Goal: Task Accomplishment & Management: Complete application form

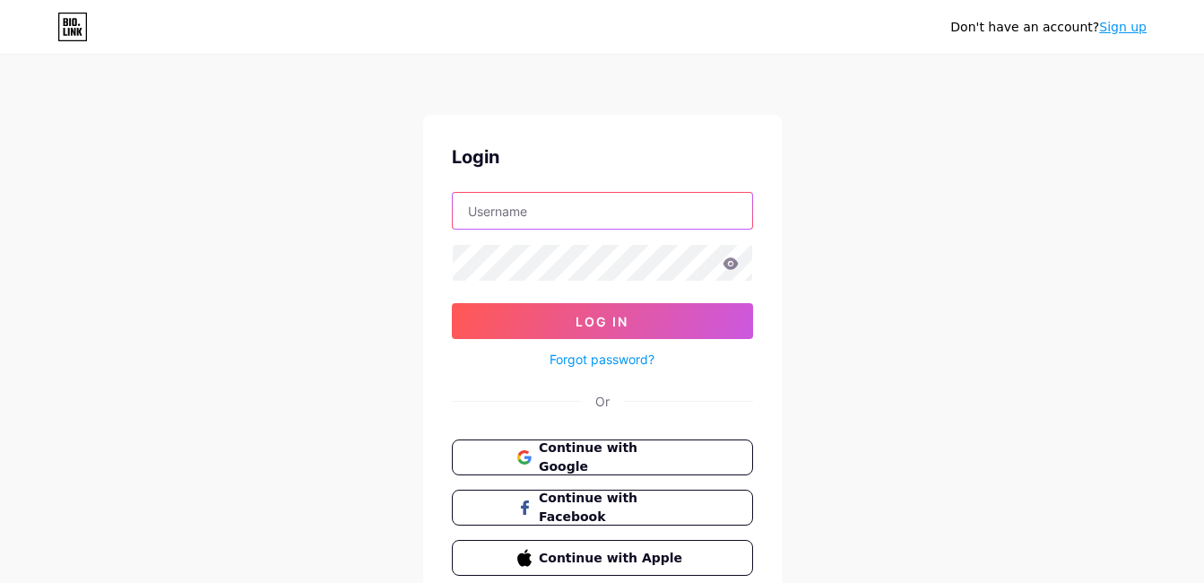
click at [655, 215] on input "text" at bounding box center [602, 211] width 299 height 36
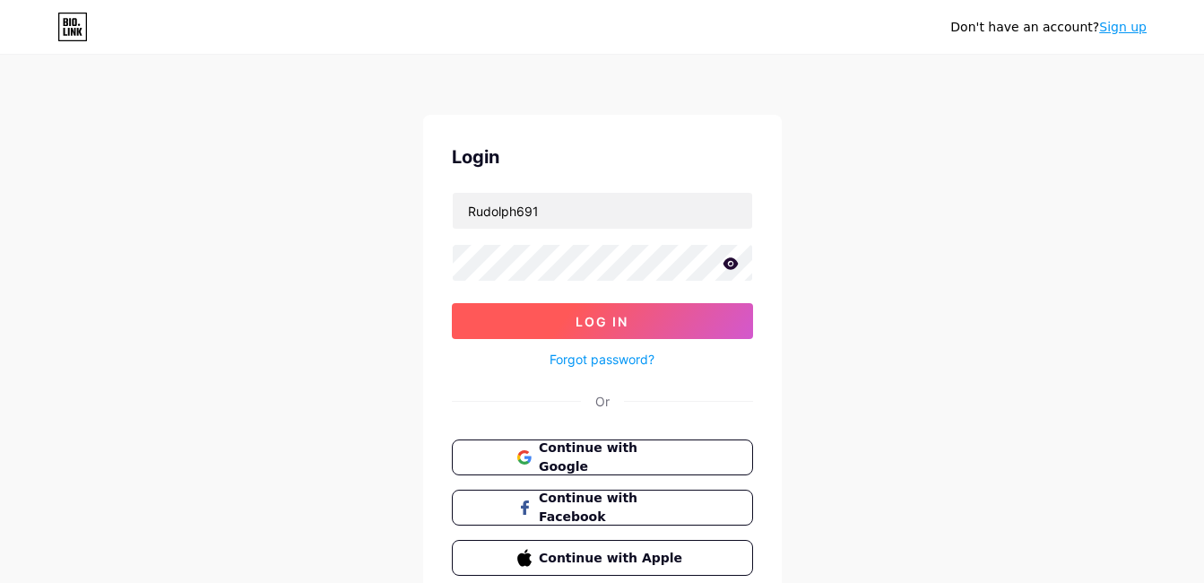
click at [605, 328] on span "Log In" at bounding box center [602, 321] width 53 height 15
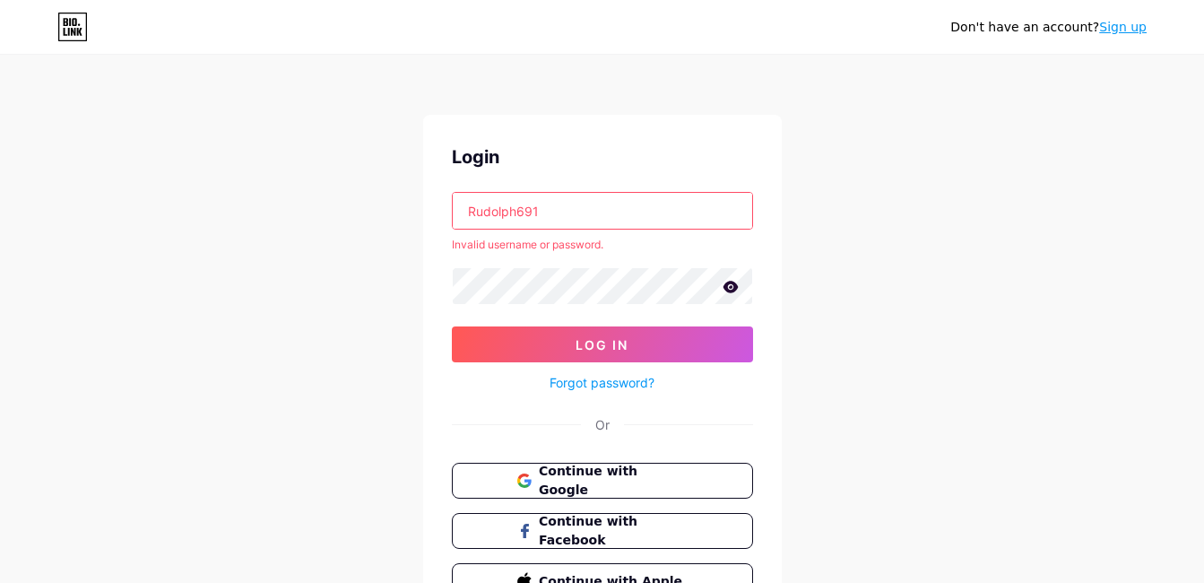
click at [728, 291] on icon at bounding box center [730, 287] width 15 height 12
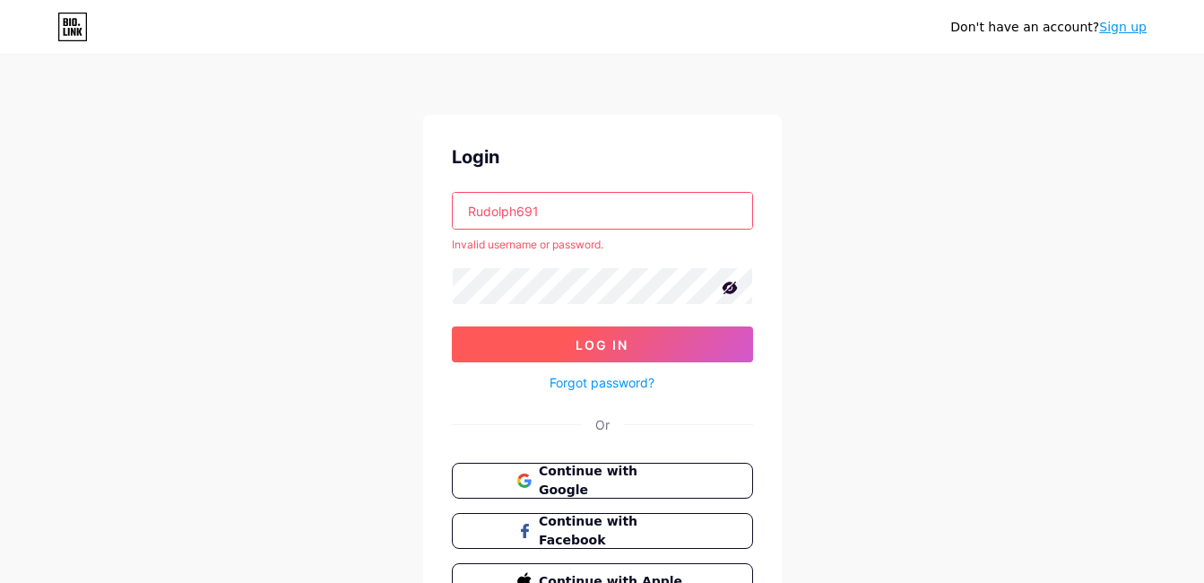
click at [653, 346] on button "Log In" at bounding box center [602, 344] width 301 height 36
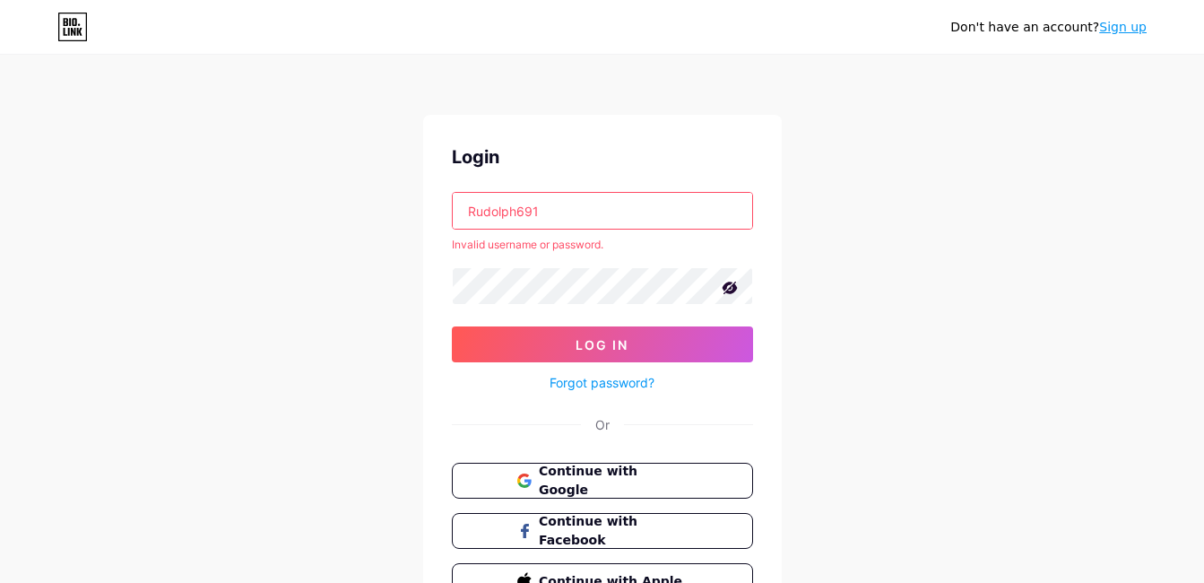
click at [620, 212] on input "Rudolph691" at bounding box center [602, 211] width 299 height 36
type input "R"
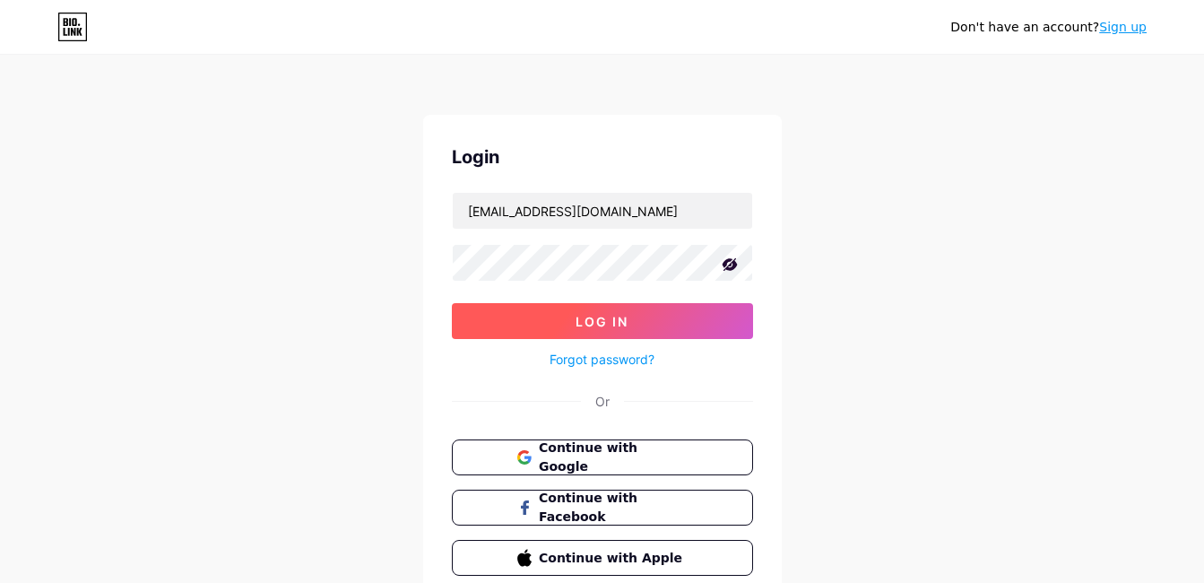
click at [580, 315] on span "Log In" at bounding box center [602, 321] width 53 height 15
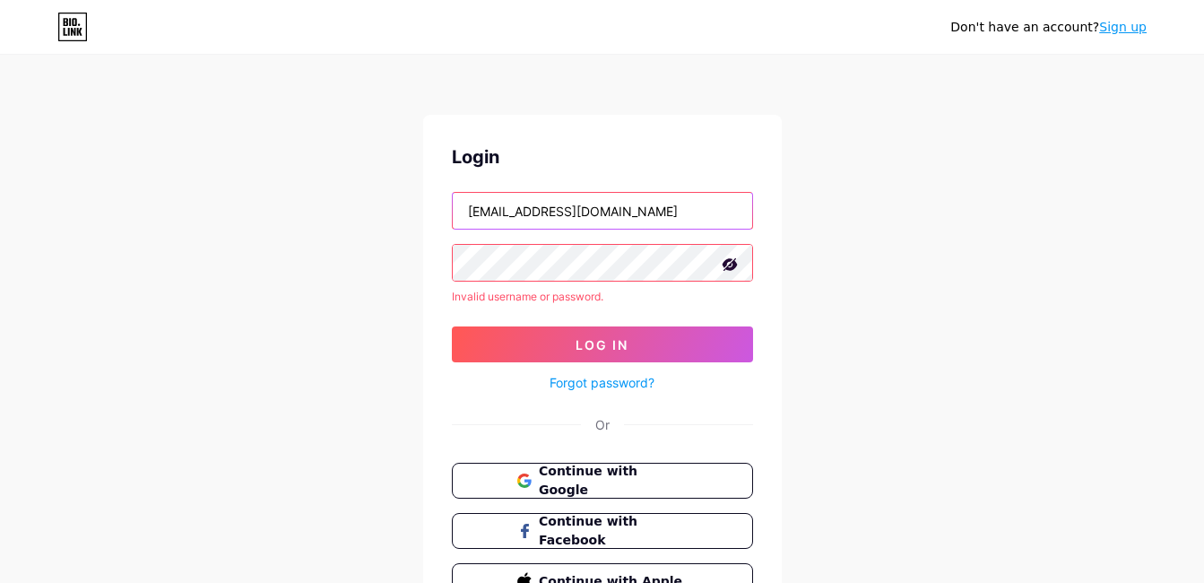
click at [649, 221] on input "[EMAIL_ADDRESS][DOMAIN_NAME]" at bounding box center [602, 211] width 299 height 36
type input "r"
type input "Rudolph691"
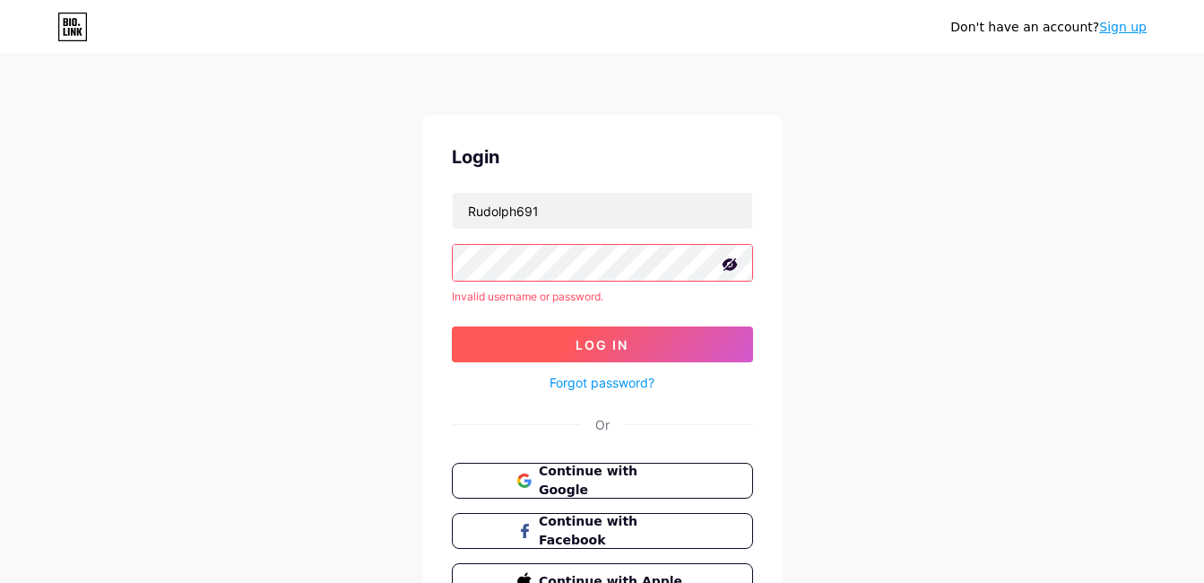
click at [578, 331] on button "Log In" at bounding box center [602, 344] width 301 height 36
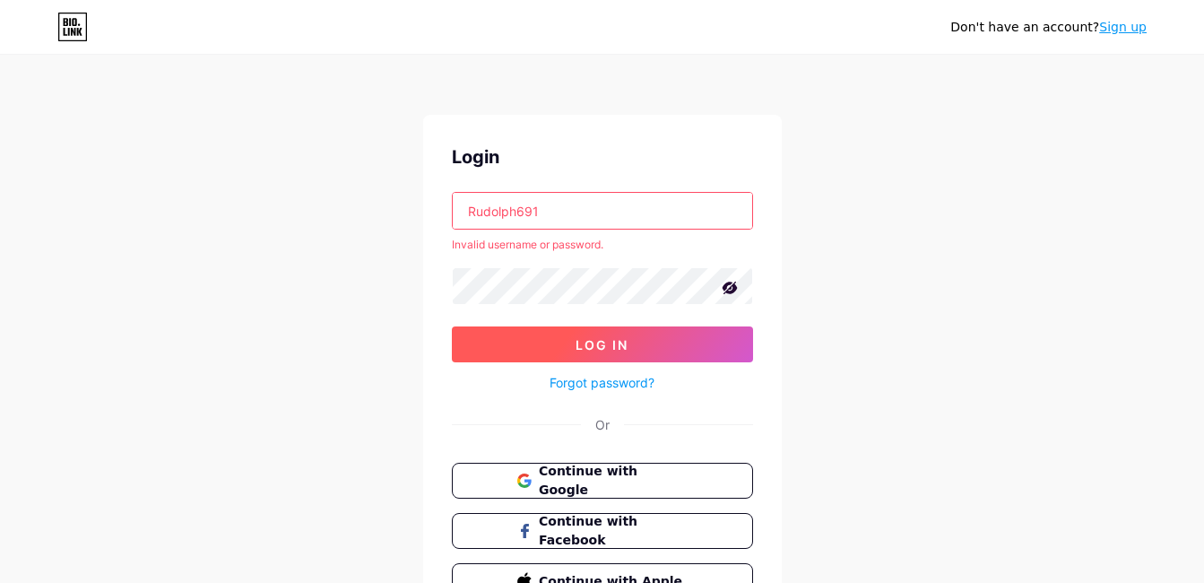
click at [567, 334] on button "Log In" at bounding box center [602, 344] width 301 height 36
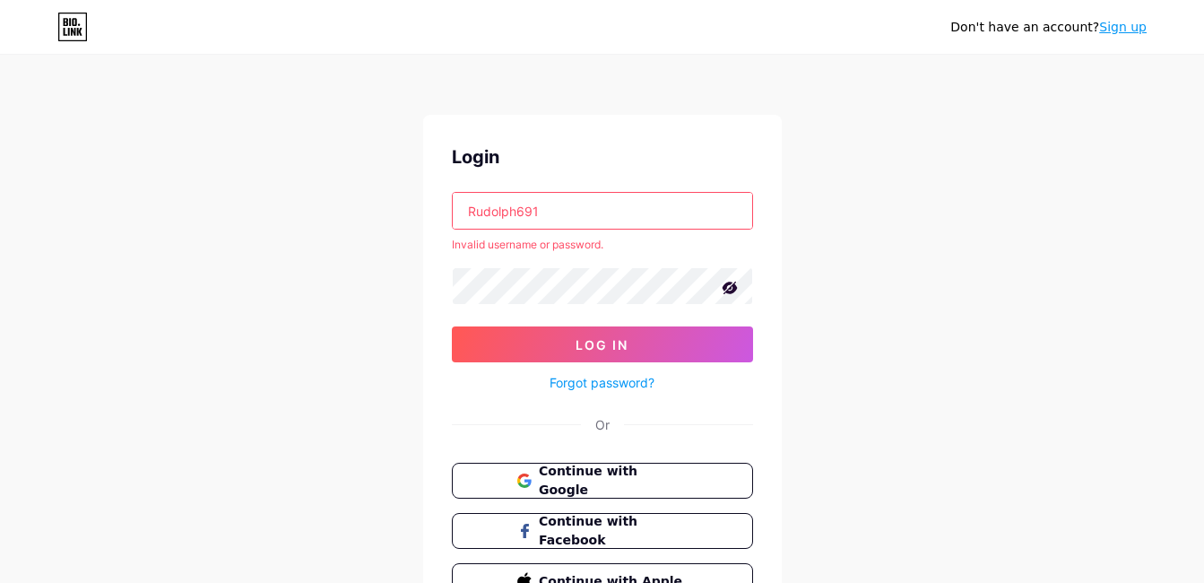
click at [630, 378] on link "Forgot password?" at bounding box center [602, 382] width 105 height 19
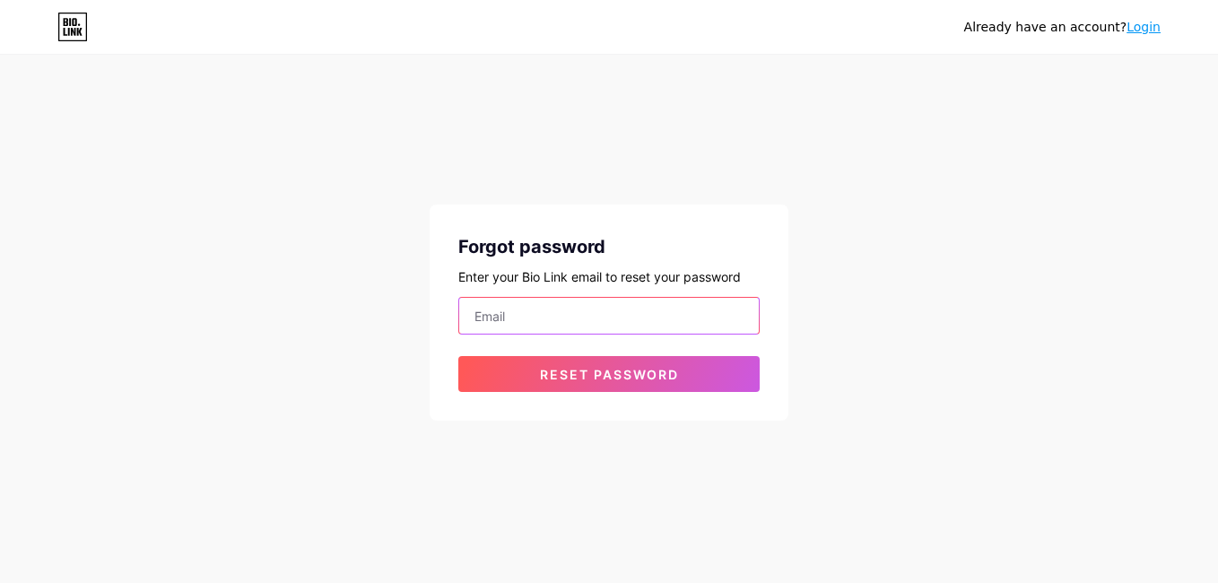
click at [572, 312] on input "email" at bounding box center [608, 316] width 299 height 36
click at [546, 313] on input "email" at bounding box center [608, 316] width 299 height 36
type input "[EMAIL_ADDRESS][DOMAIN_NAME]"
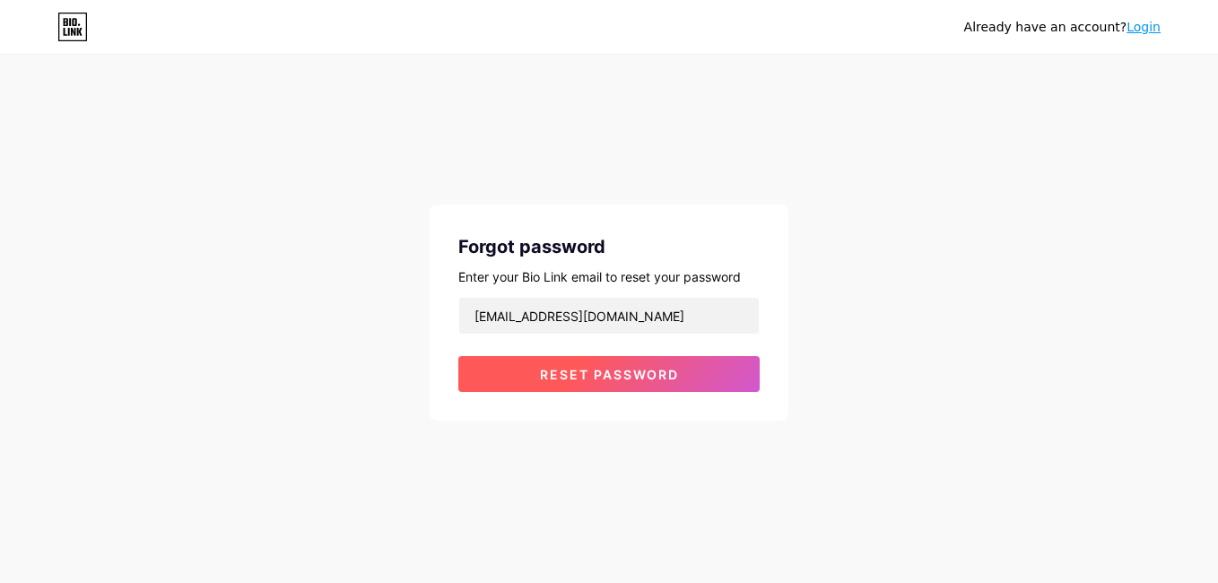
click at [598, 373] on span "Reset password" at bounding box center [609, 374] width 139 height 15
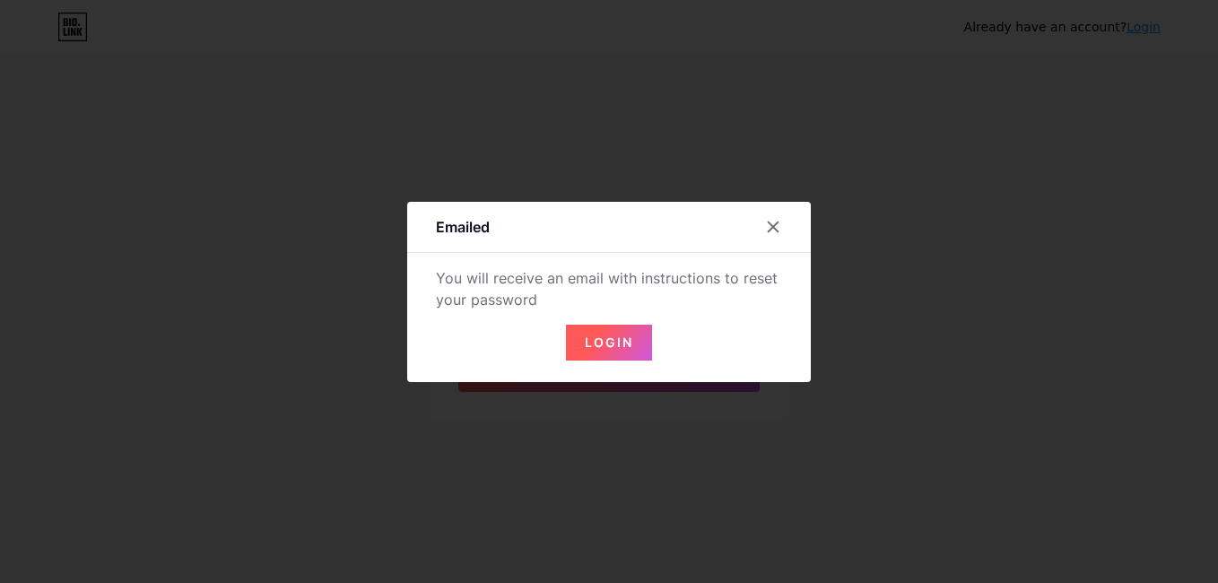
click at [610, 345] on span "Login" at bounding box center [609, 341] width 48 height 15
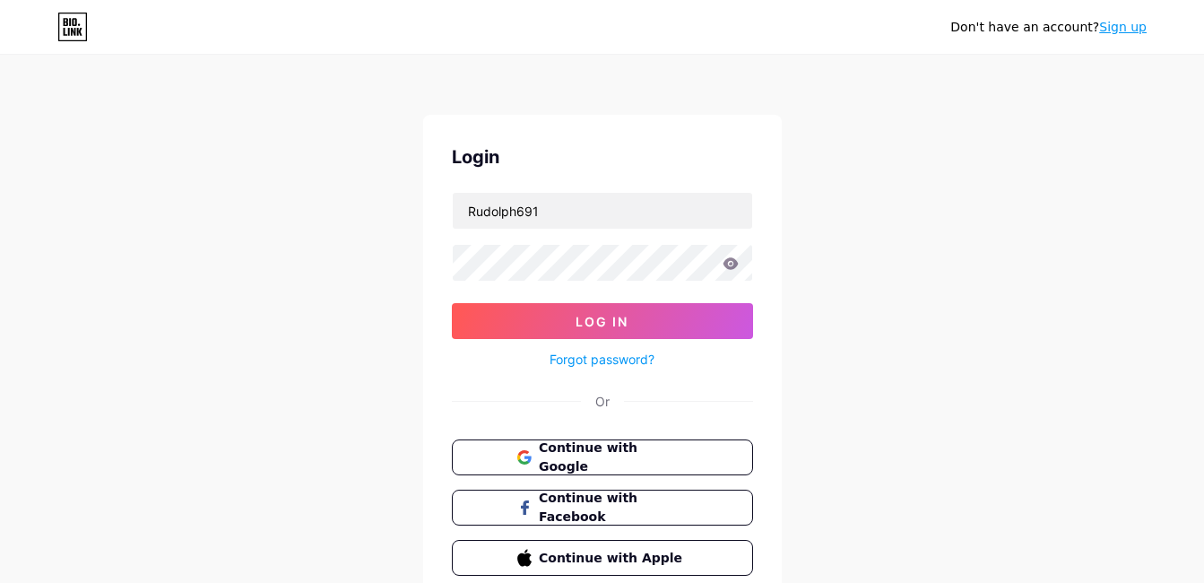
click at [732, 263] on icon at bounding box center [730, 263] width 15 height 12
click at [602, 323] on span "Log In" at bounding box center [602, 321] width 53 height 15
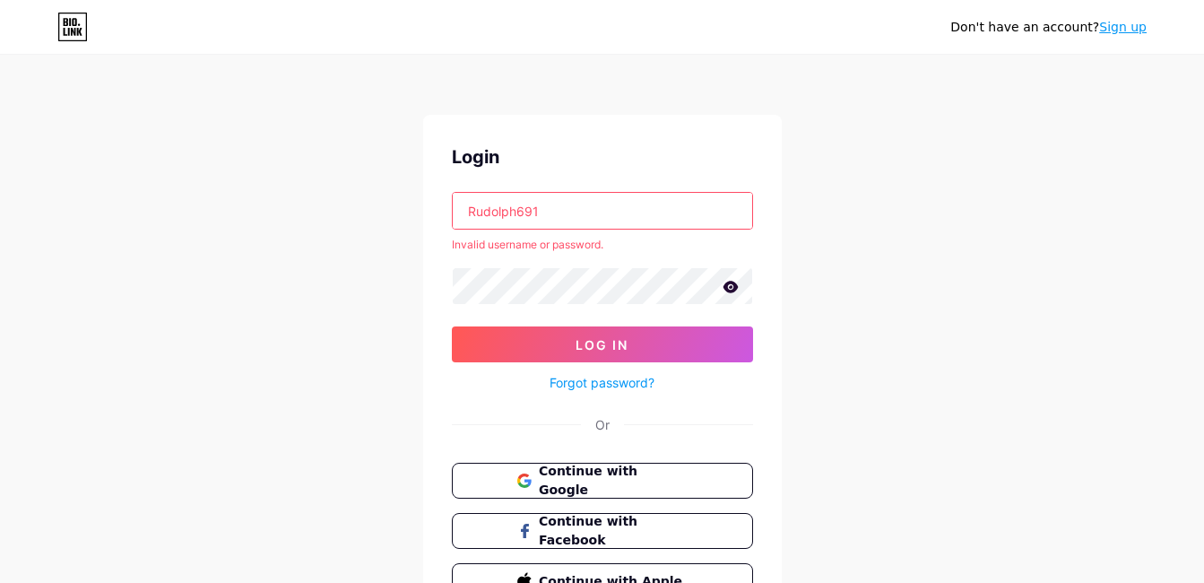
click at [733, 288] on icon at bounding box center [730, 287] width 15 height 12
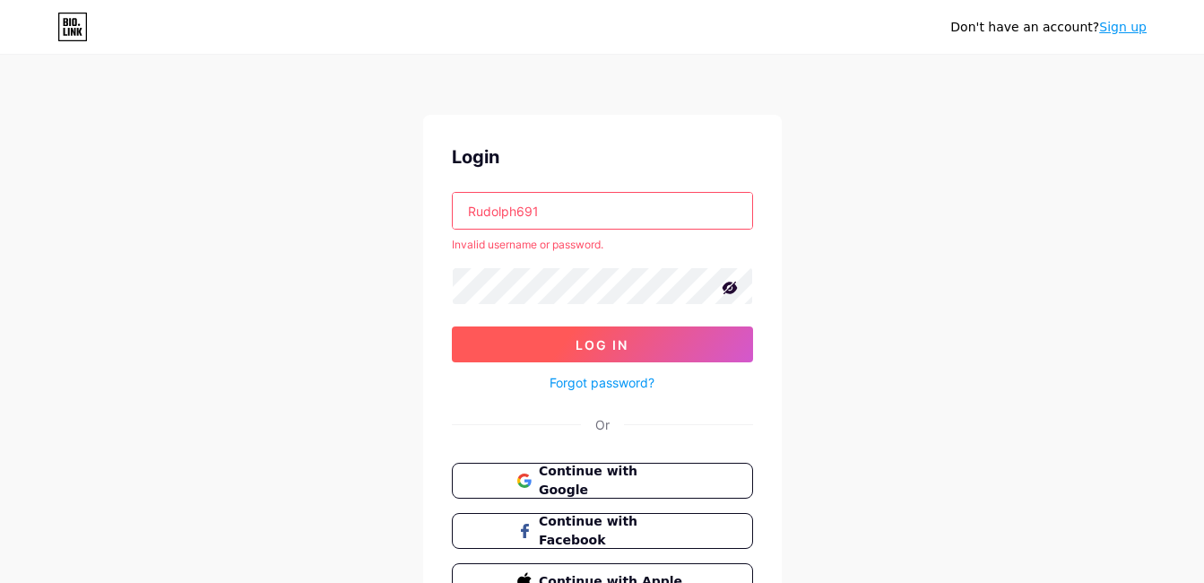
click at [579, 341] on span "Log In" at bounding box center [602, 344] width 53 height 15
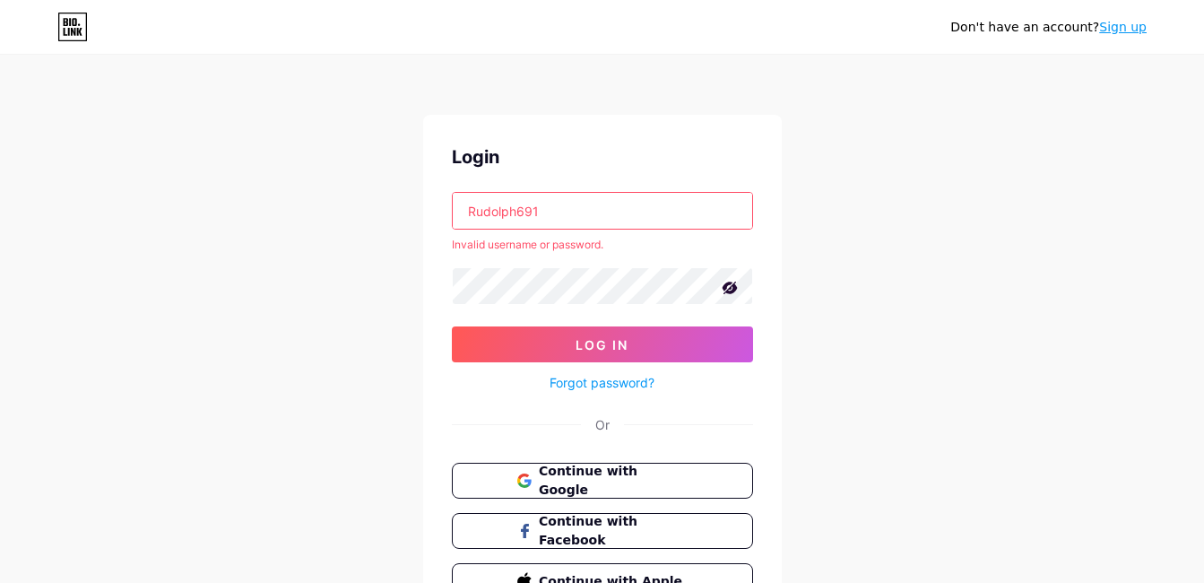
click at [648, 204] on input "Rudolph691" at bounding box center [602, 211] width 299 height 36
type input "R"
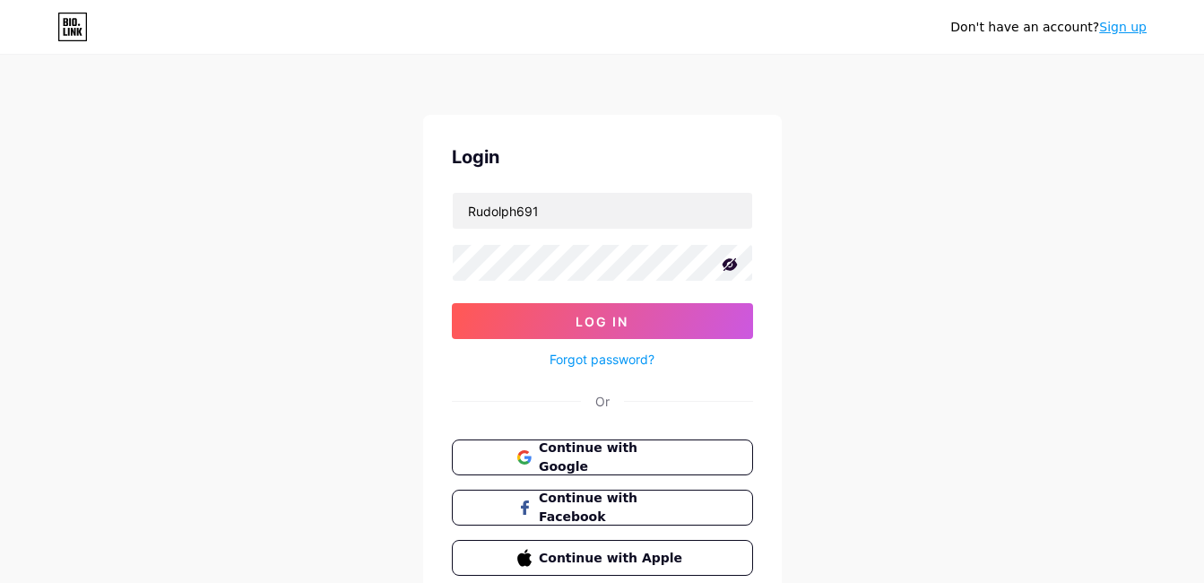
click at [816, 273] on div "Don't have an account? Sign up Login Rudolph691 Log In Forgot password? Or Cont…" at bounding box center [602, 331] width 1204 height 662
click at [613, 315] on span "Log In" at bounding box center [602, 321] width 53 height 15
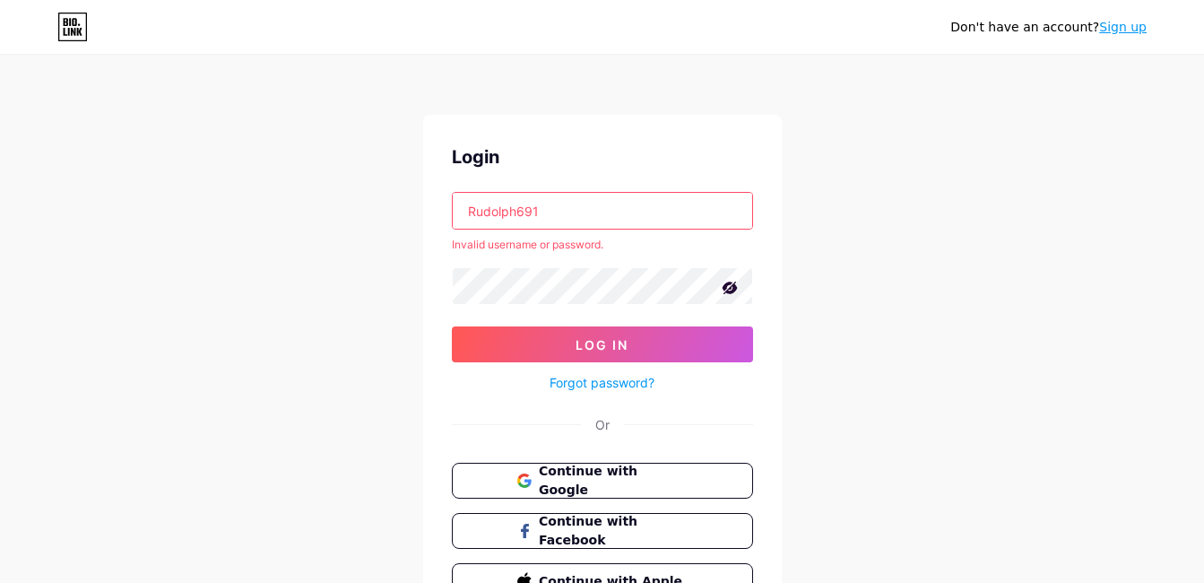
click at [602, 214] on input "Rudolph691" at bounding box center [602, 211] width 299 height 36
click at [602, 213] on input "Rudolph691" at bounding box center [602, 211] width 299 height 36
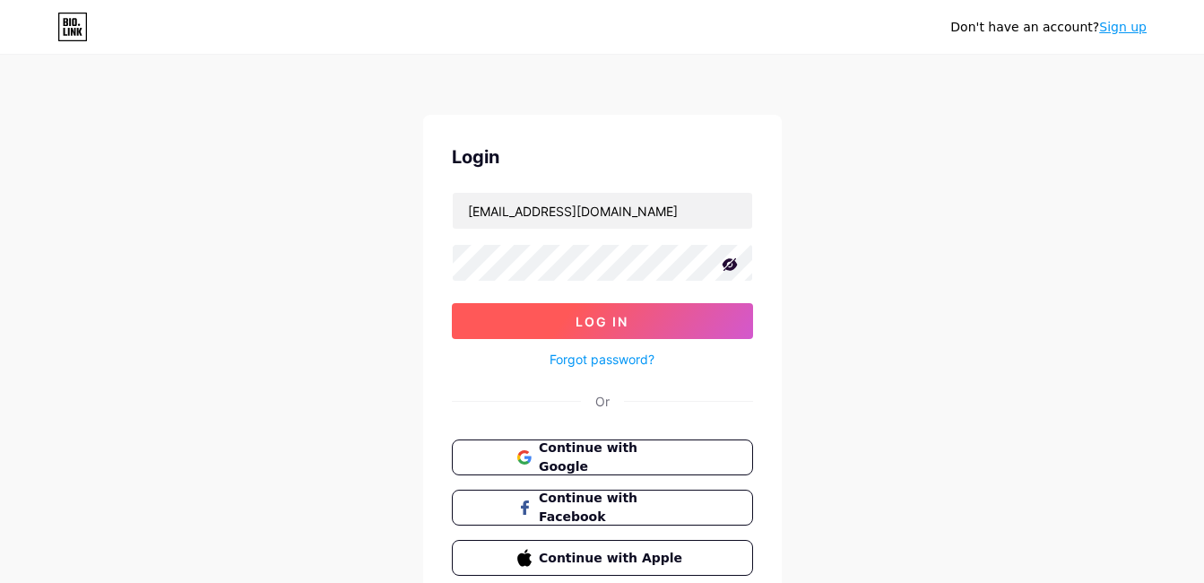
click at [594, 321] on span "Log In" at bounding box center [602, 321] width 53 height 15
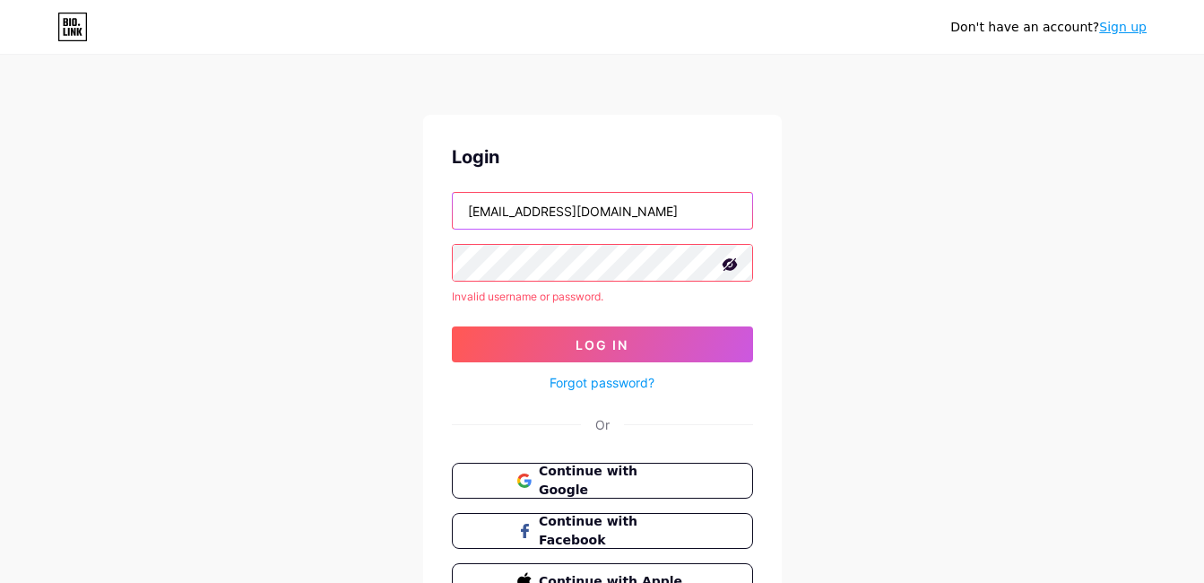
click at [620, 223] on input "[EMAIL_ADDRESS][DOMAIN_NAME]" at bounding box center [602, 211] width 299 height 36
type input "r"
type input "rudolph691"
click at [840, 160] on div "Don't have an account? Sign up Login rudolph691 Invalid username or password. L…" at bounding box center [602, 342] width 1204 height 685
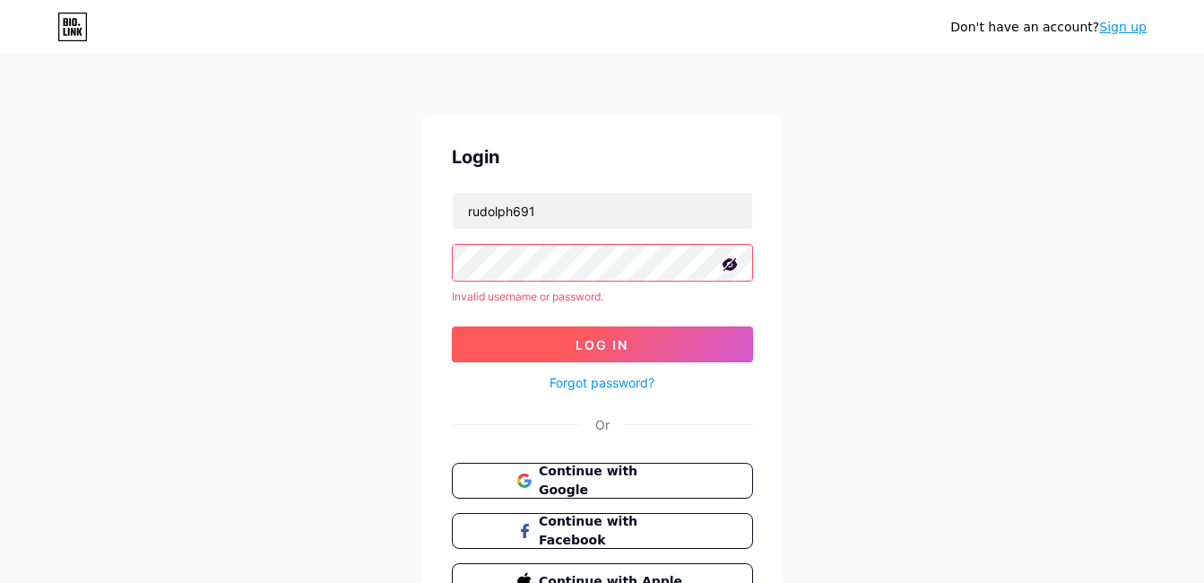
click at [572, 336] on button "Log In" at bounding box center [602, 344] width 301 height 36
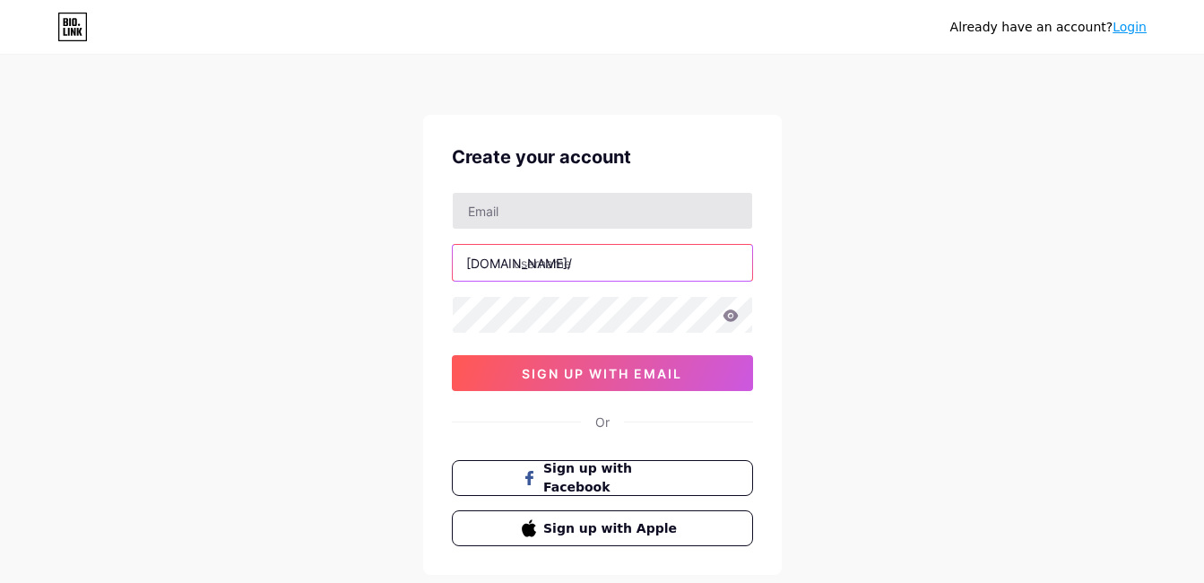
type input "rudolph691"
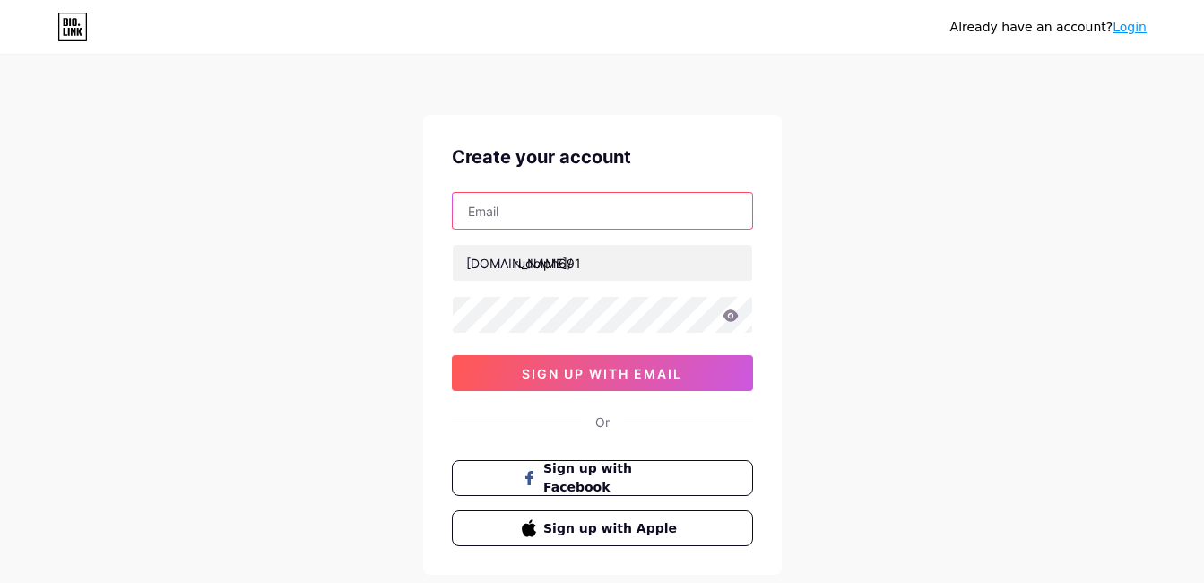
click at [681, 212] on input "text" at bounding box center [602, 211] width 299 height 36
click at [614, 212] on input "text" at bounding box center [602, 211] width 299 height 36
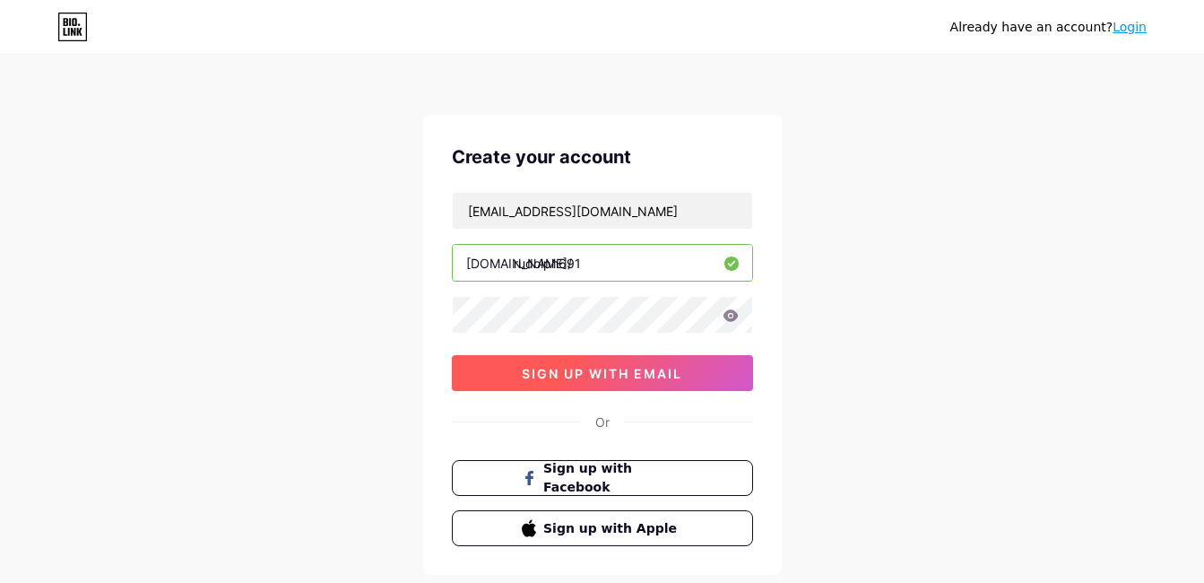
click at [608, 369] on span "sign up with email" at bounding box center [602, 373] width 160 height 15
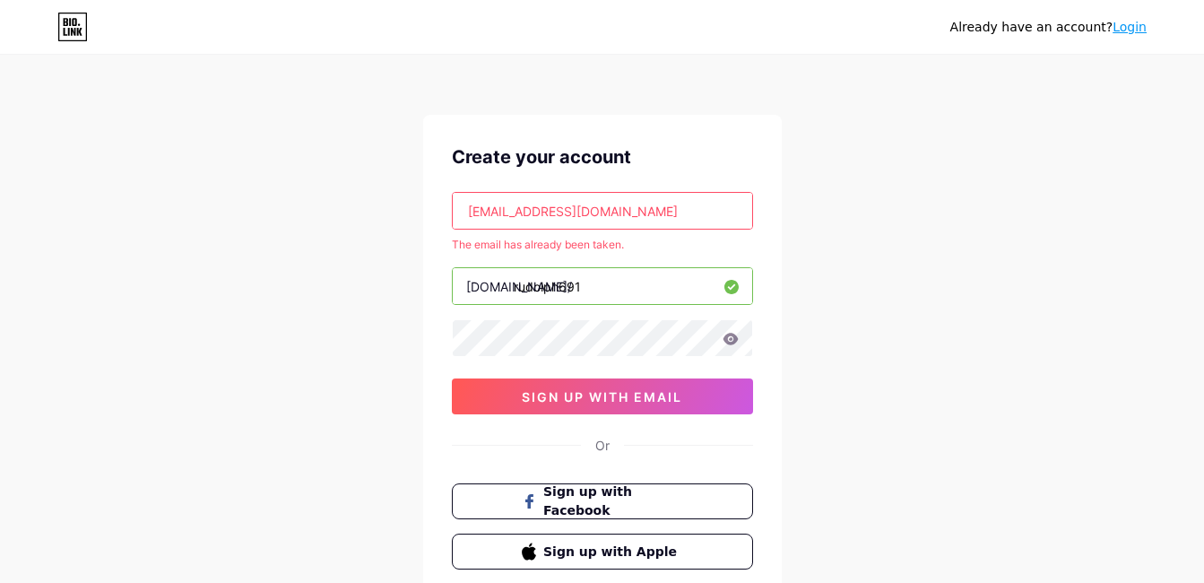
click at [732, 337] on icon at bounding box center [731, 339] width 16 height 13
click at [704, 211] on input "[EMAIL_ADDRESS][DOMAIN_NAME]" at bounding box center [602, 211] width 299 height 36
type input "r"
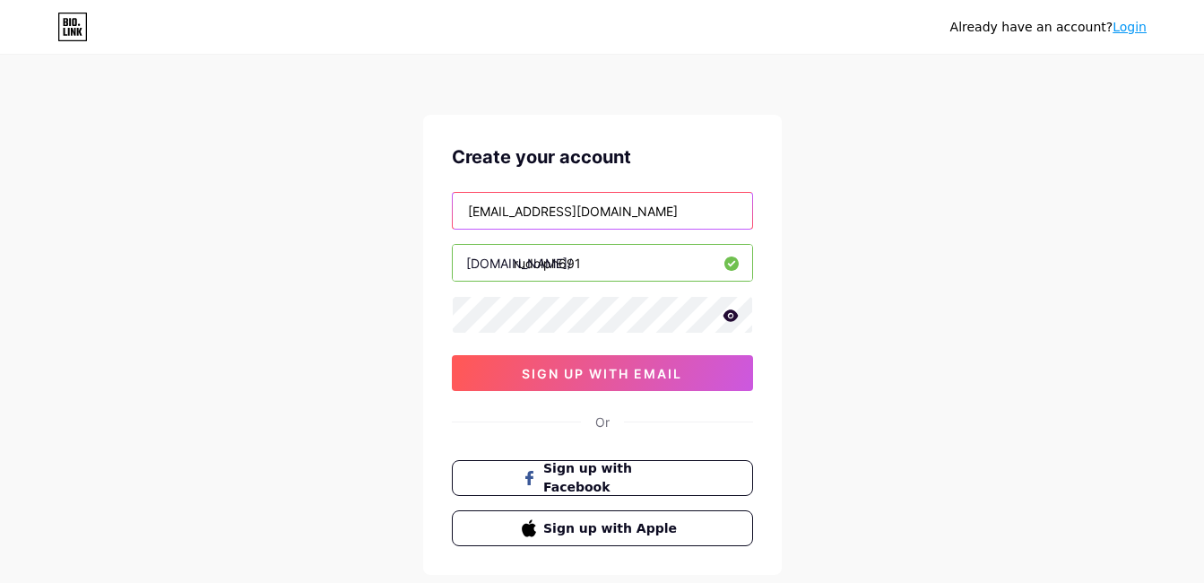
type input "[EMAIL_ADDRESS][DOMAIN_NAME]"
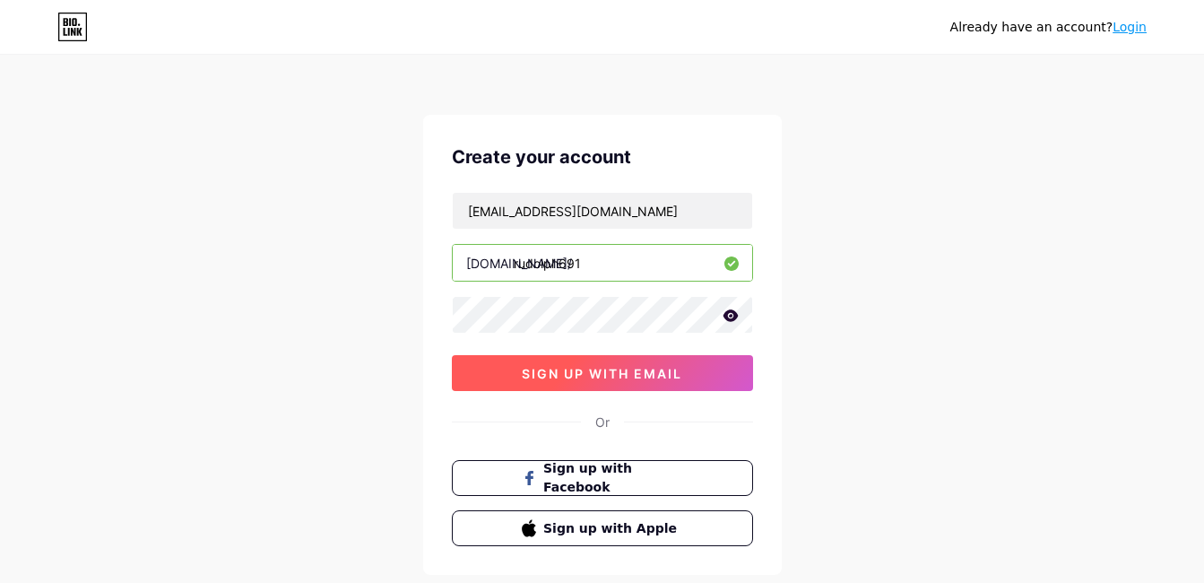
click at [612, 378] on span "sign up with email" at bounding box center [602, 373] width 160 height 15
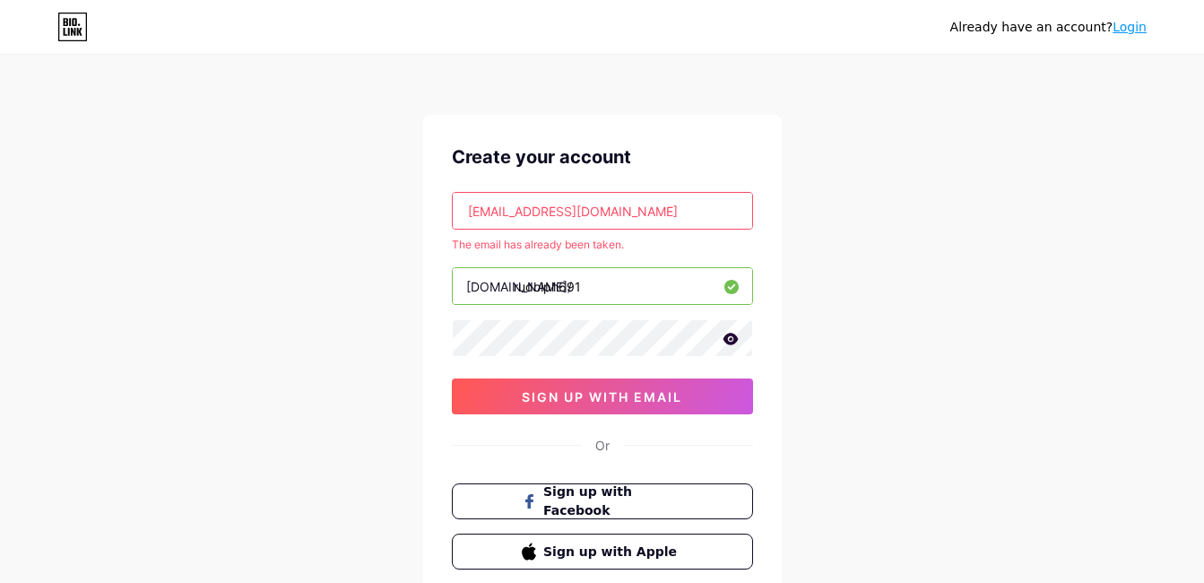
click at [716, 211] on input "[EMAIL_ADDRESS][DOMAIN_NAME]" at bounding box center [602, 211] width 299 height 36
click at [1132, 30] on link "Login" at bounding box center [1130, 27] width 34 height 14
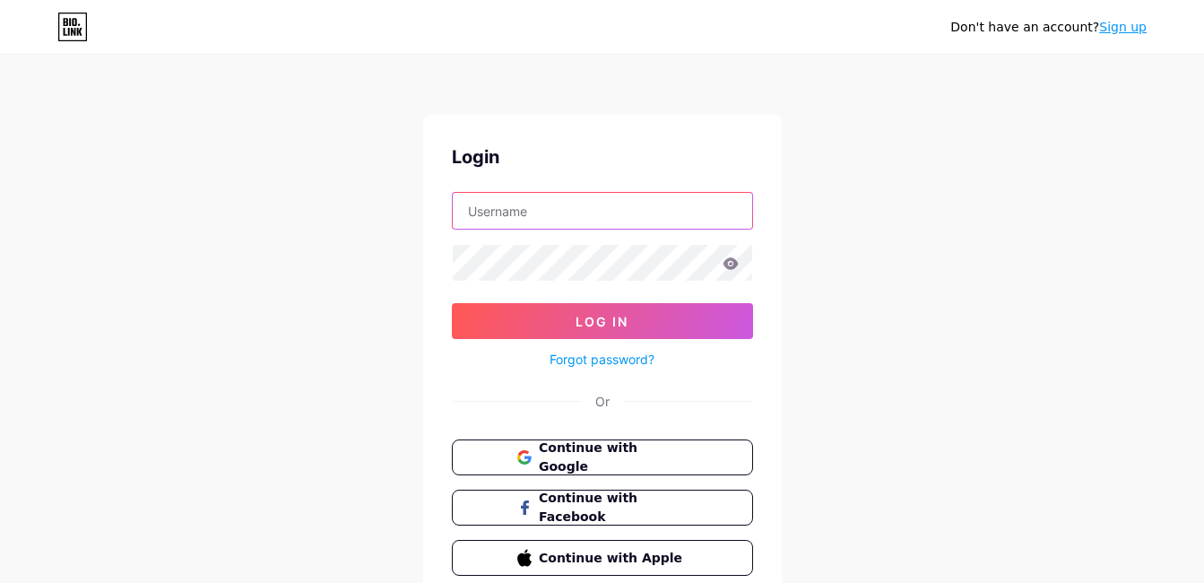
type input "Rudolph691"
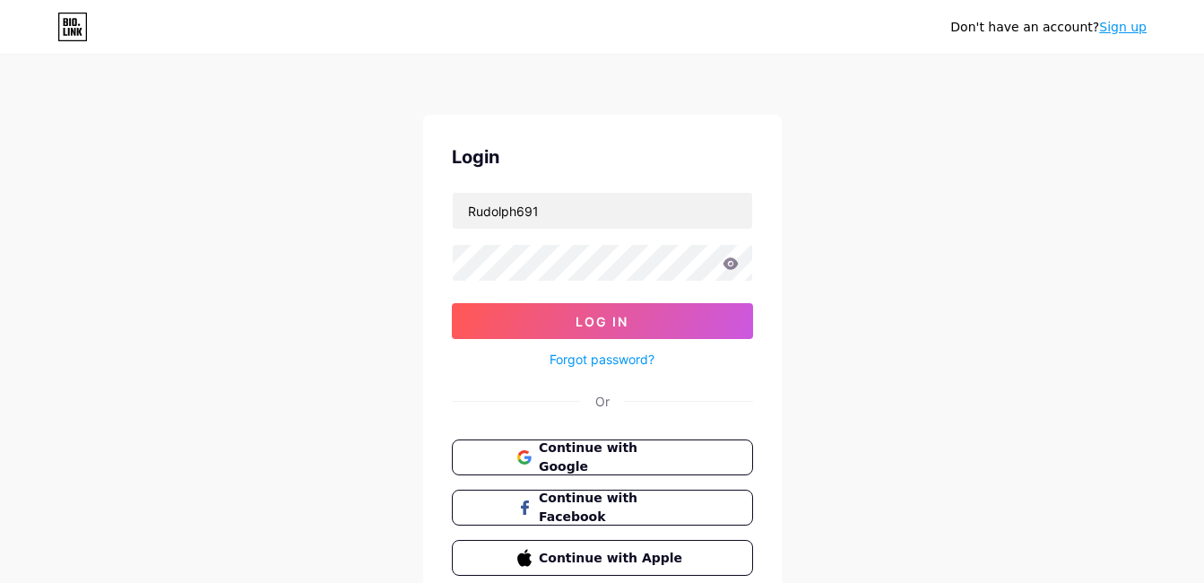
click at [1016, 22] on div "Don't have an account? Sign up" at bounding box center [1048, 27] width 196 height 19
click at [612, 310] on button "Log In" at bounding box center [602, 321] width 301 height 36
